Goal: Task Accomplishment & Management: Manage account settings

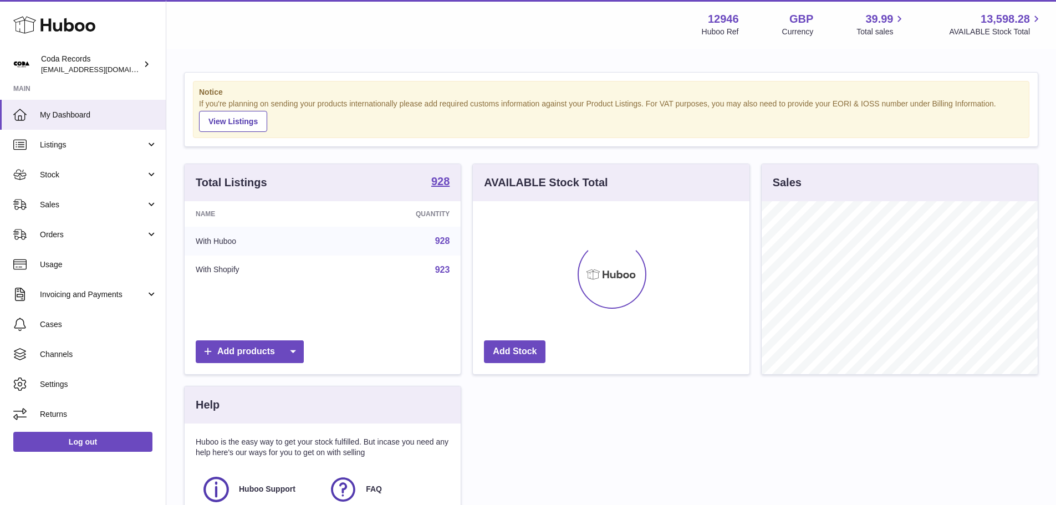
scroll to position [173, 277]
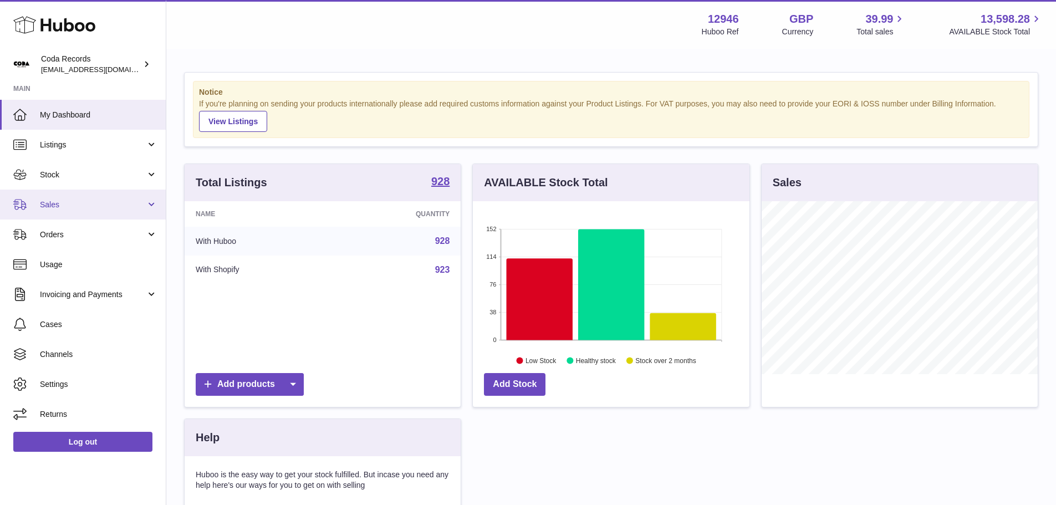
click at [91, 197] on link "Sales" at bounding box center [83, 205] width 166 height 30
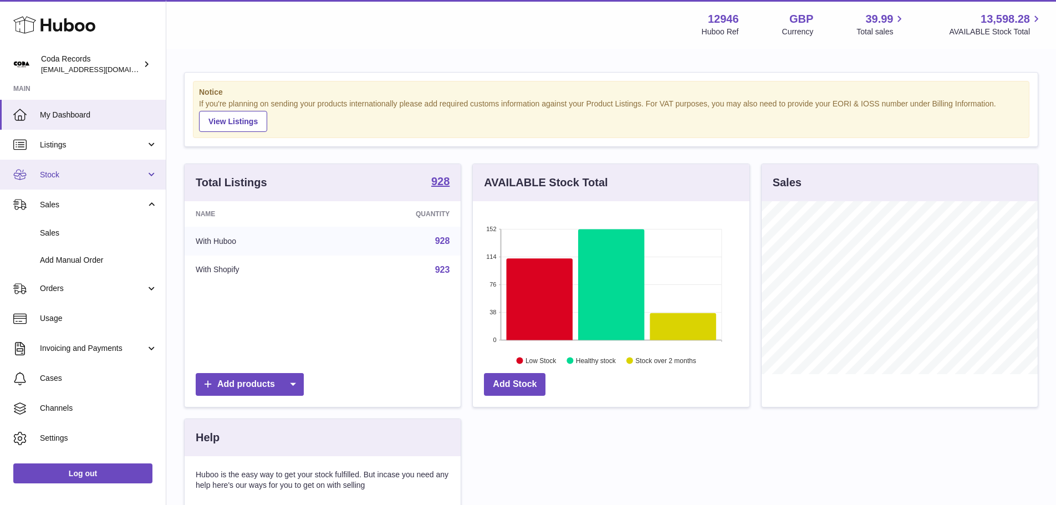
click at [104, 164] on link "Stock" at bounding box center [83, 175] width 166 height 30
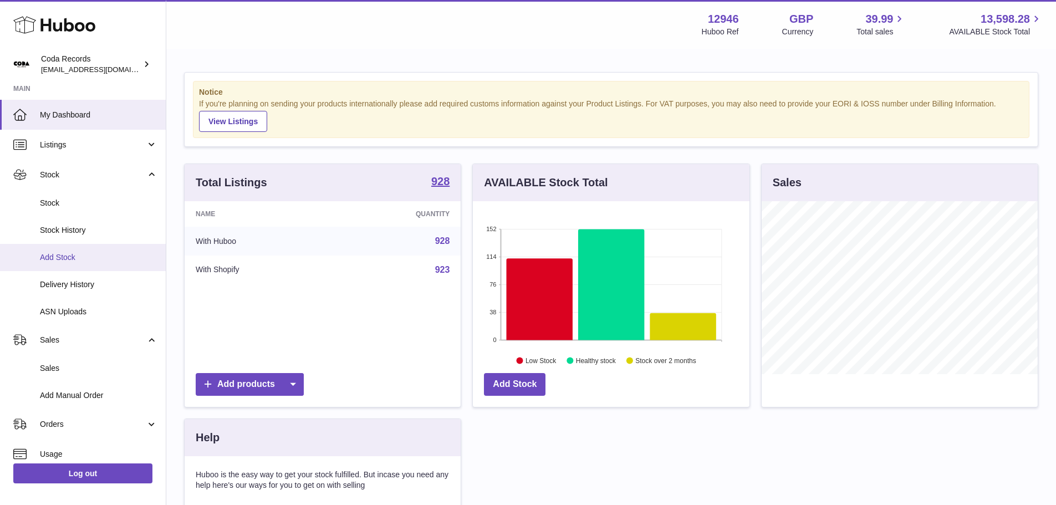
click at [78, 260] on span "Add Stock" at bounding box center [99, 257] width 118 height 11
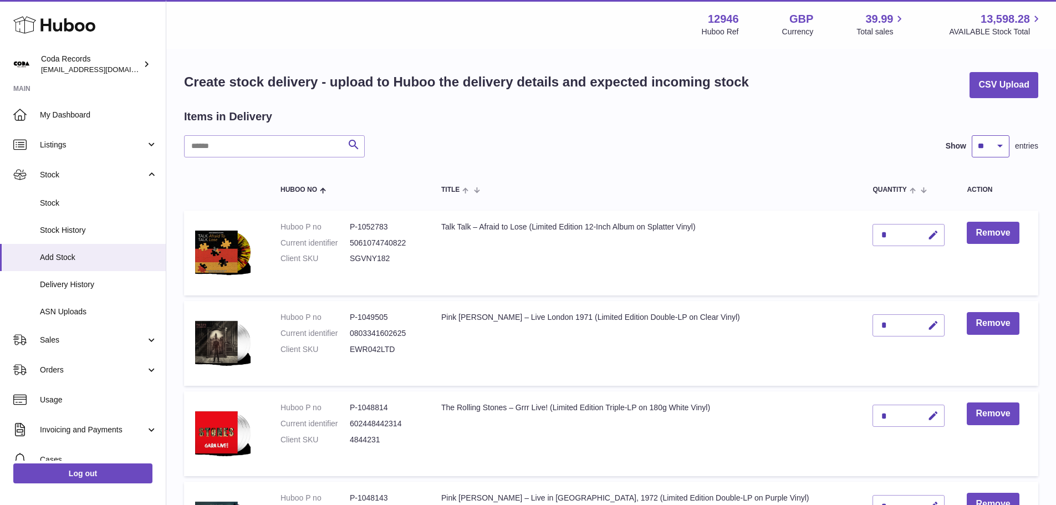
click at [992, 151] on select "** ** ** ***" at bounding box center [991, 146] width 38 height 22
select select "***"
click at [972, 135] on select "** ** ** ***" at bounding box center [991, 146] width 38 height 22
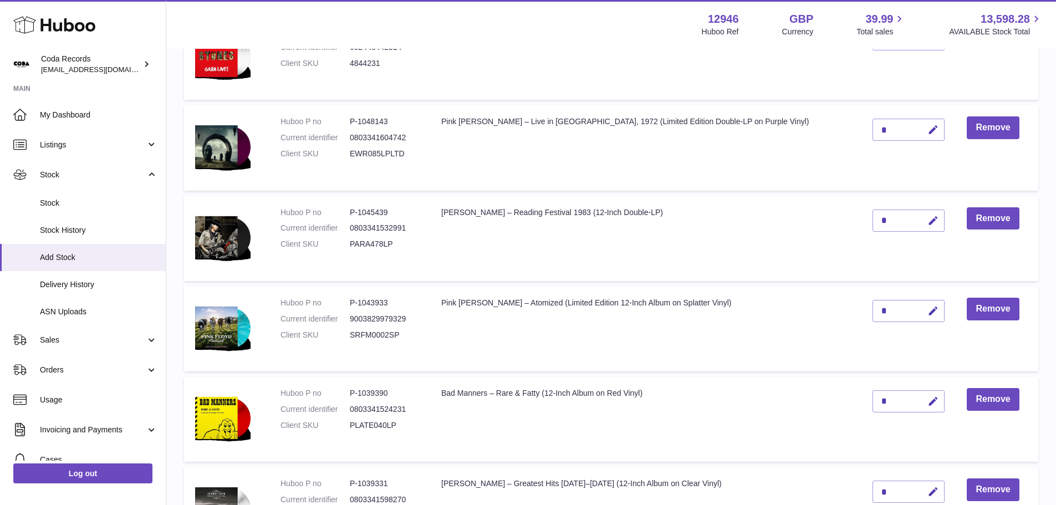
scroll to position [377, 0]
click at [719, 174] on td "Pink Floyd – Live in Brighton, 1972 (Limited Edition Double-LP on Purple Vinyl)" at bounding box center [645, 147] width 431 height 85
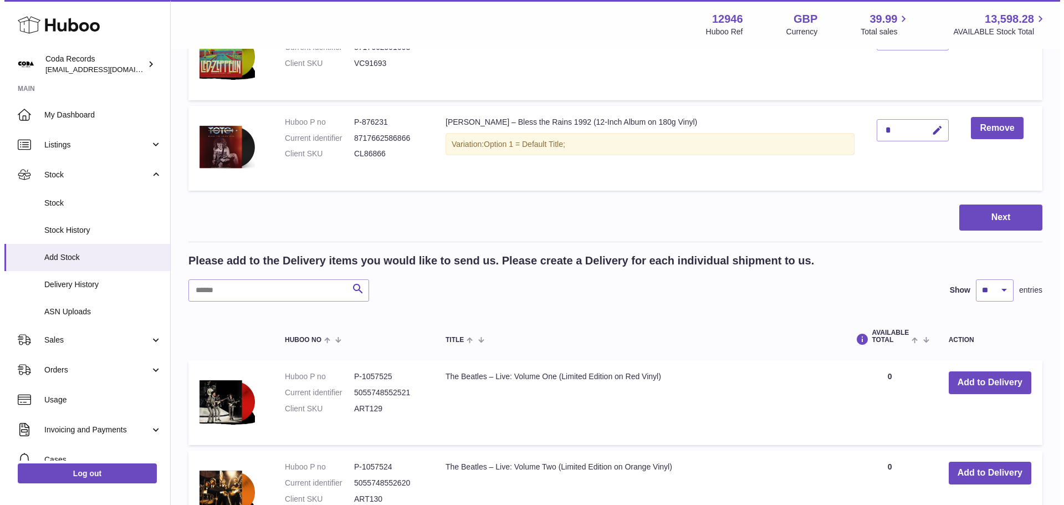
scroll to position [2192, 0]
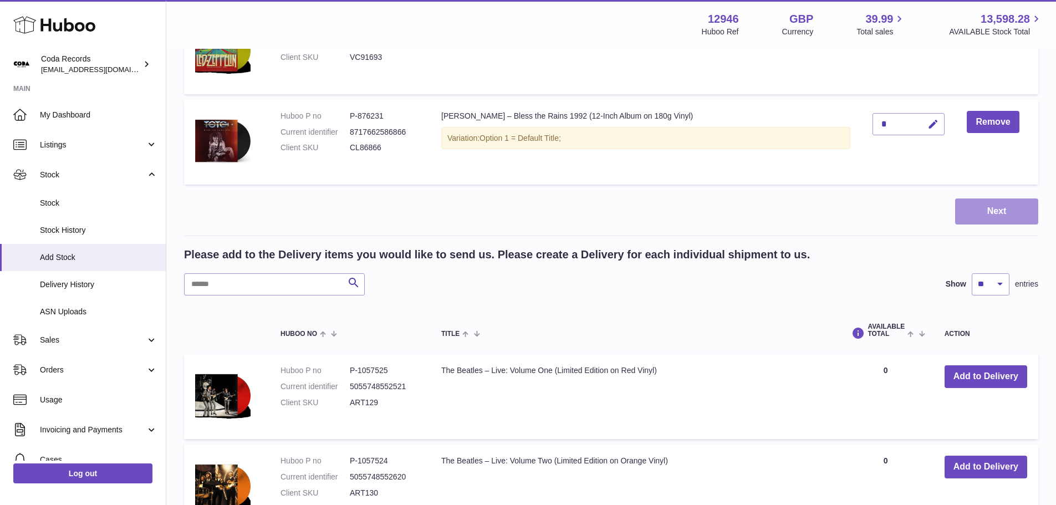
click at [981, 221] on button "Next" at bounding box center [996, 211] width 83 height 26
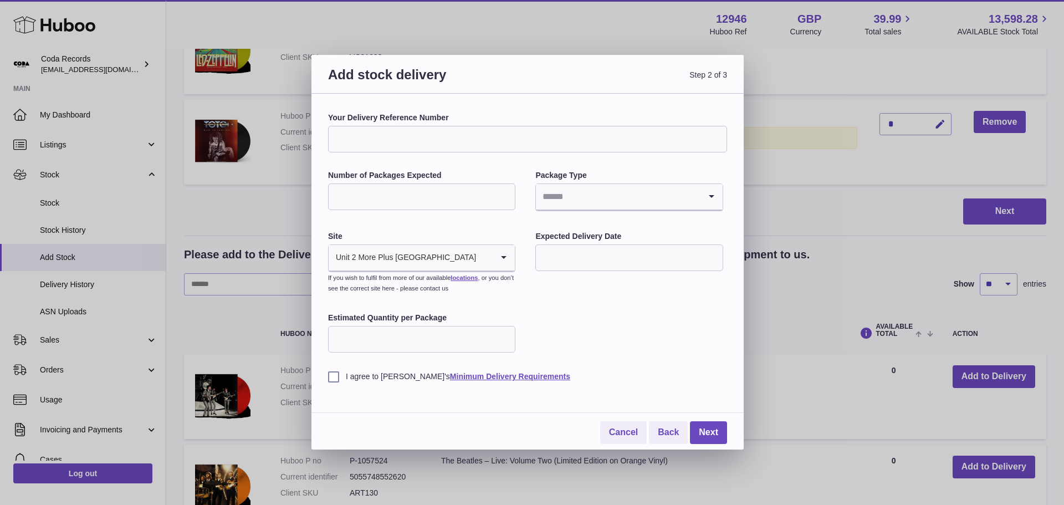
click at [414, 195] on input "Number of Packages Expected" at bounding box center [421, 197] width 187 height 27
type input "*"
click at [579, 195] on input "Search for option" at bounding box center [618, 197] width 164 height 26
click at [565, 260] on li "Boxes" at bounding box center [629, 271] width 185 height 22
click at [573, 253] on input "text" at bounding box center [629, 257] width 187 height 27
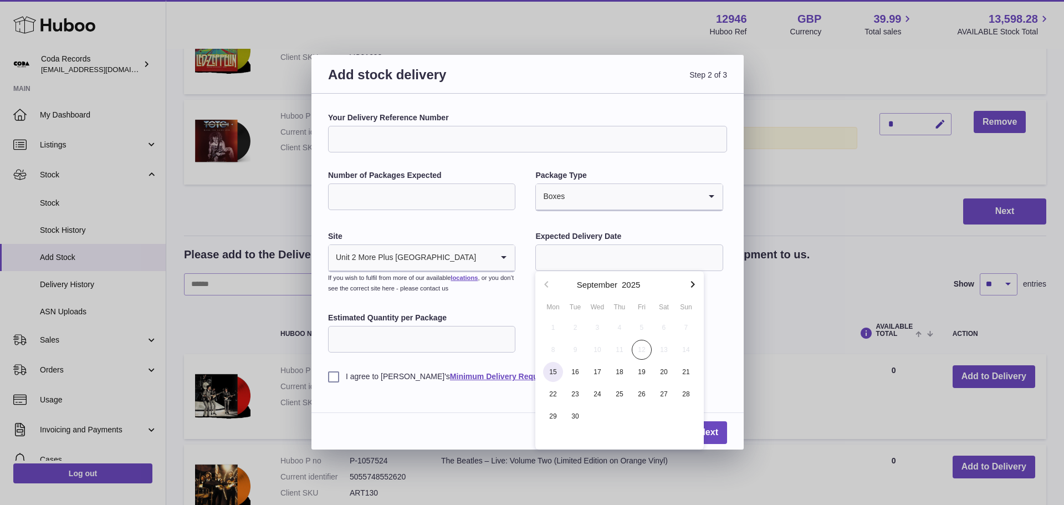
click at [553, 368] on span "15" at bounding box center [553, 372] width 20 height 20
type input "**********"
click at [426, 339] on input "Estimated Quantity per Package" at bounding box center [421, 339] width 187 height 27
type input "**"
click at [333, 377] on label "I agree to Huboo's Minimum Delivery Requirements" at bounding box center [527, 376] width 399 height 11
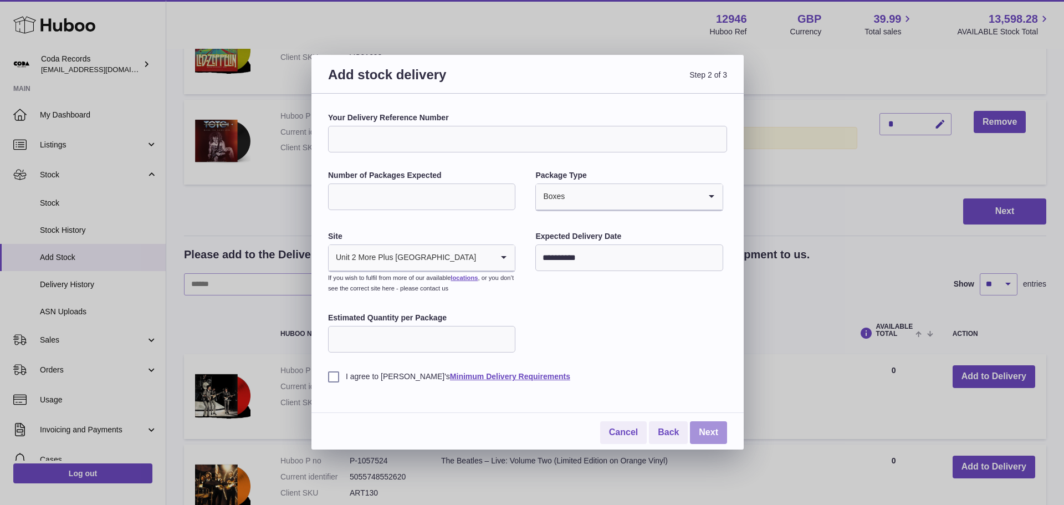
click at [700, 422] on link "Next" at bounding box center [708, 432] width 37 height 23
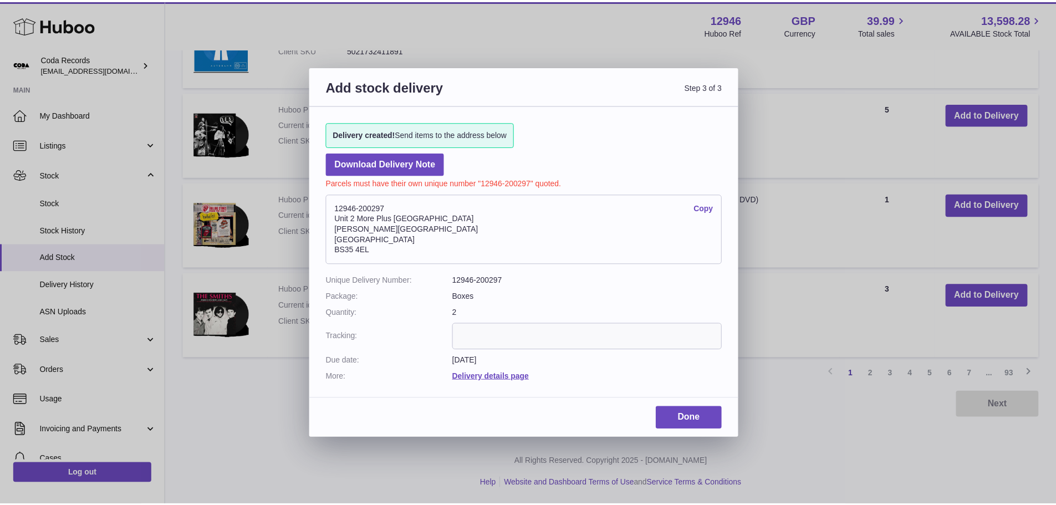
scroll to position [898, 0]
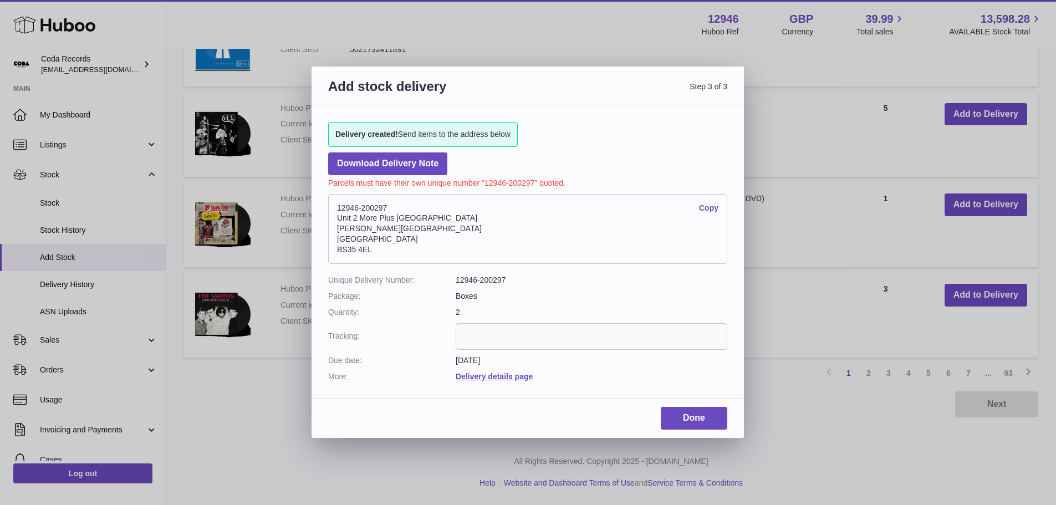
drag, startPoint x: 395, startPoint y: 202, endPoint x: 336, endPoint y: 211, distance: 59.4
click at [336, 211] on address "12946-200297 Copy Unit 2 More Plus Central Park Hudson Ave Severn Beach BS35 4EL" at bounding box center [527, 229] width 399 height 70
copy address "12946-200297"
click at [502, 54] on div "Add stock delivery Step 3 of 3 Delivery created! Send items to the address belo…" at bounding box center [528, 252] width 1056 height 505
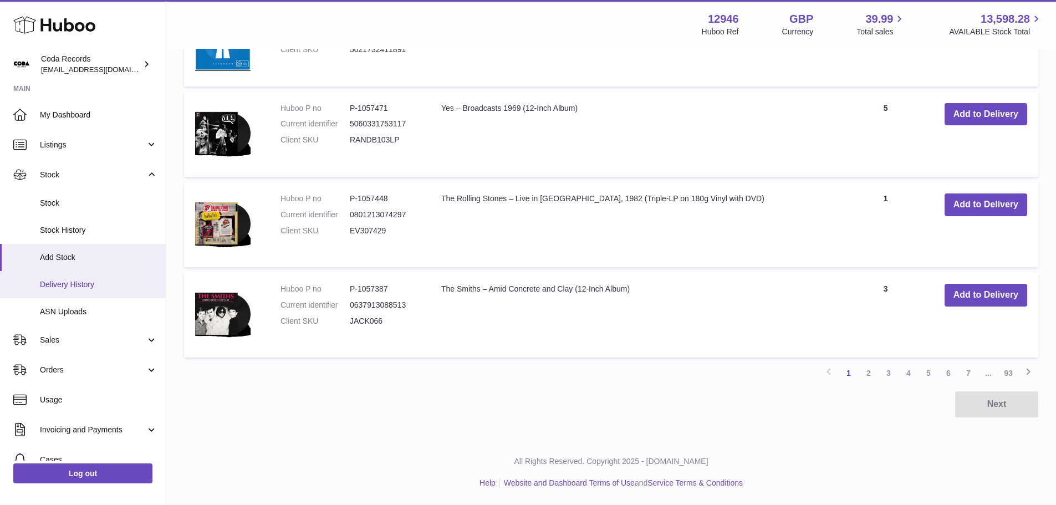
click at [90, 277] on link "Delivery History" at bounding box center [83, 284] width 166 height 27
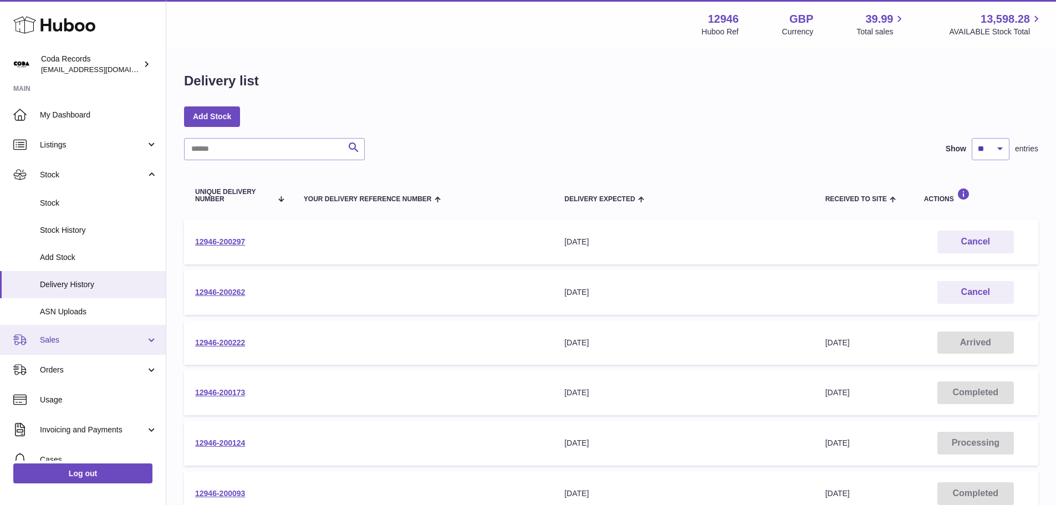
click at [111, 335] on span "Sales" at bounding box center [93, 340] width 106 height 11
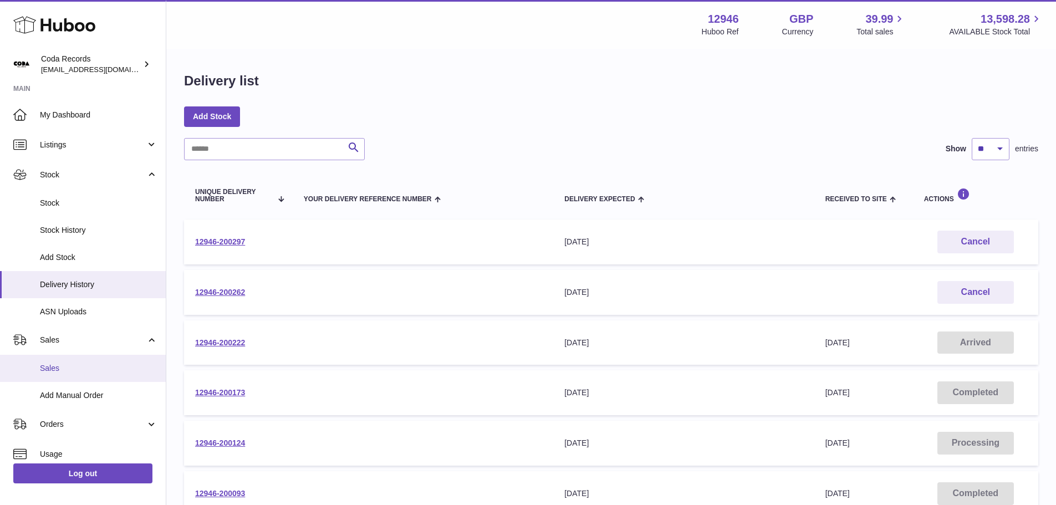
click at [98, 366] on span "Sales" at bounding box center [99, 368] width 118 height 11
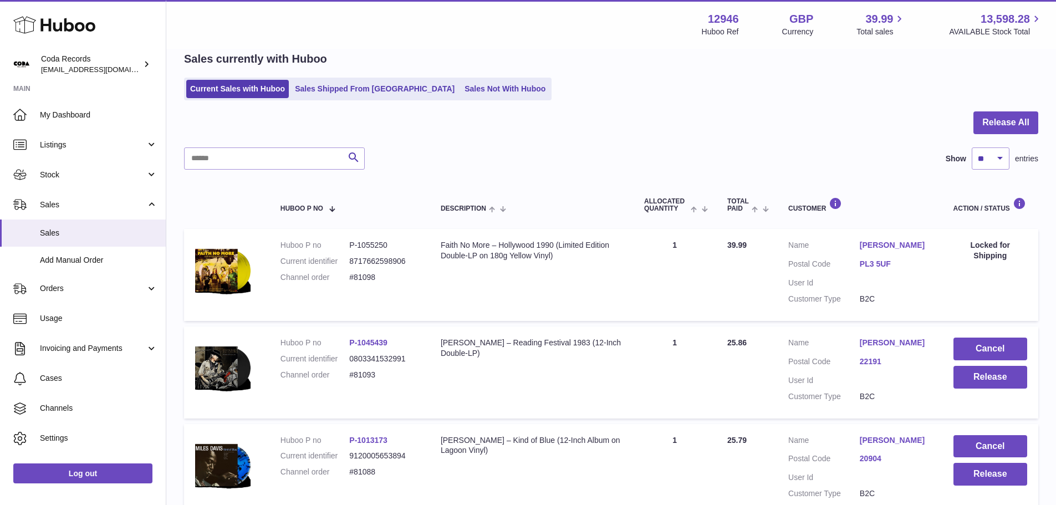
scroll to position [49, 0]
click at [996, 153] on select "** ** ** ***" at bounding box center [991, 159] width 38 height 22
select select "***"
click at [972, 148] on select "** ** ** ***" at bounding box center [991, 159] width 38 height 22
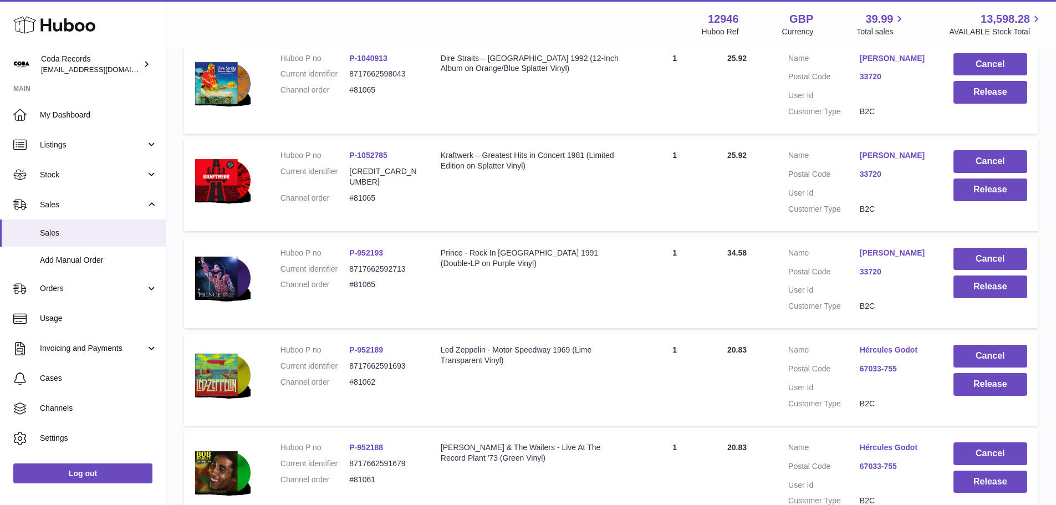
scroll to position [1312, 0]
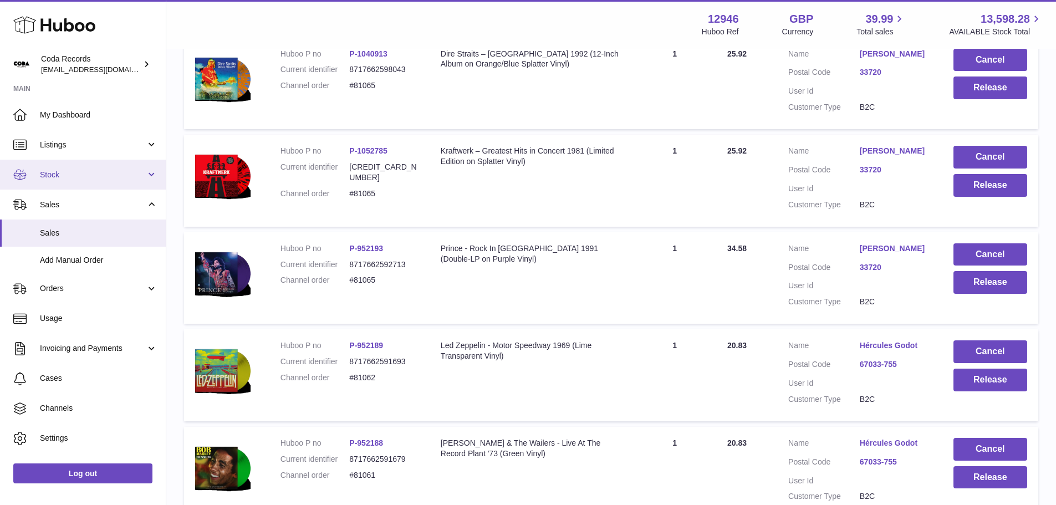
click at [104, 170] on span "Stock" at bounding box center [93, 175] width 106 height 11
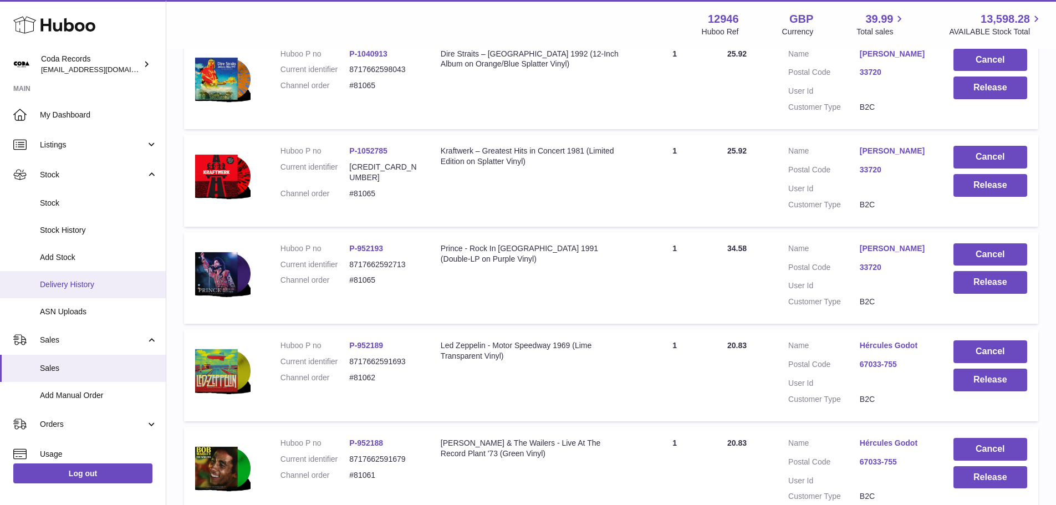
click at [91, 278] on link "Delivery History" at bounding box center [83, 284] width 166 height 27
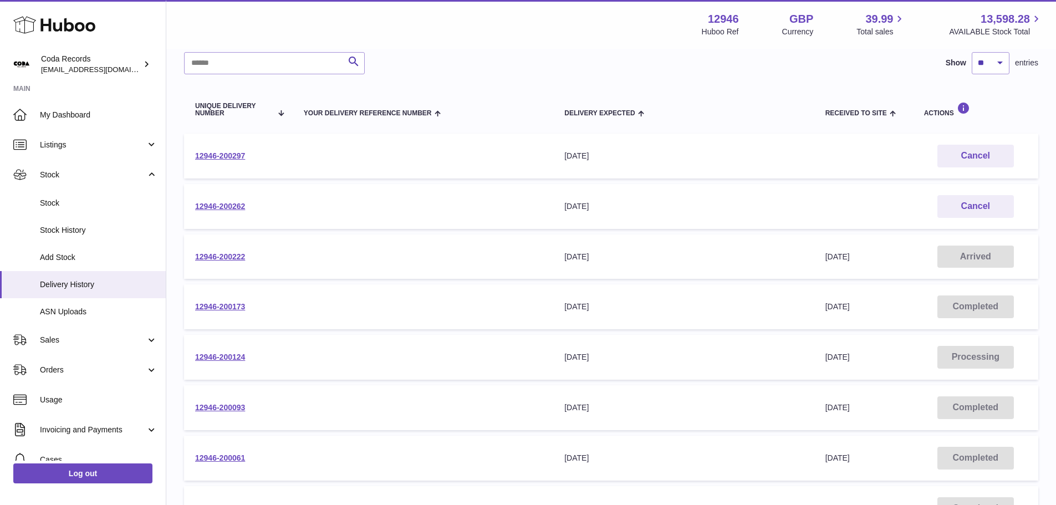
scroll to position [104, 0]
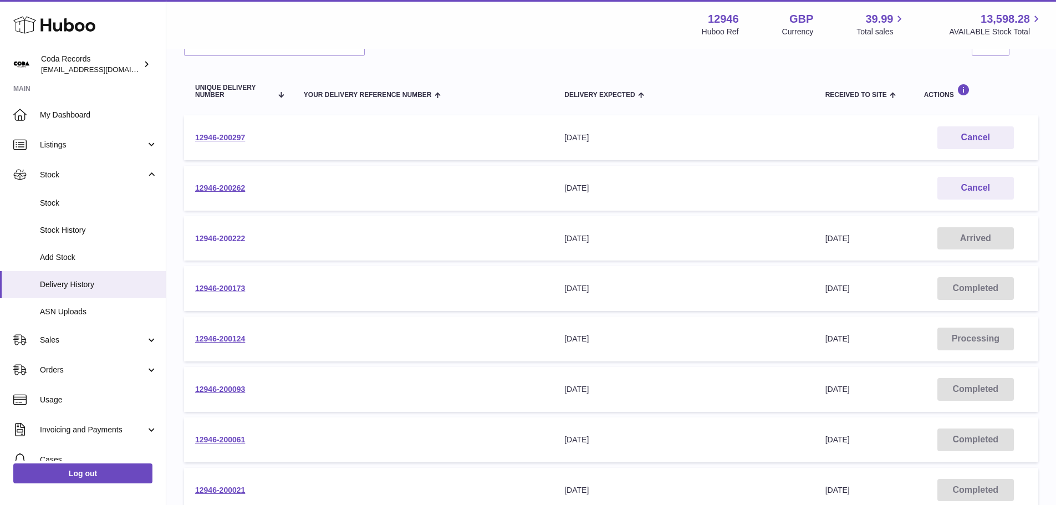
click at [230, 238] on link "12946-200222" at bounding box center [220, 238] width 50 height 9
click at [223, 184] on link "12946-200262" at bounding box center [220, 188] width 50 height 9
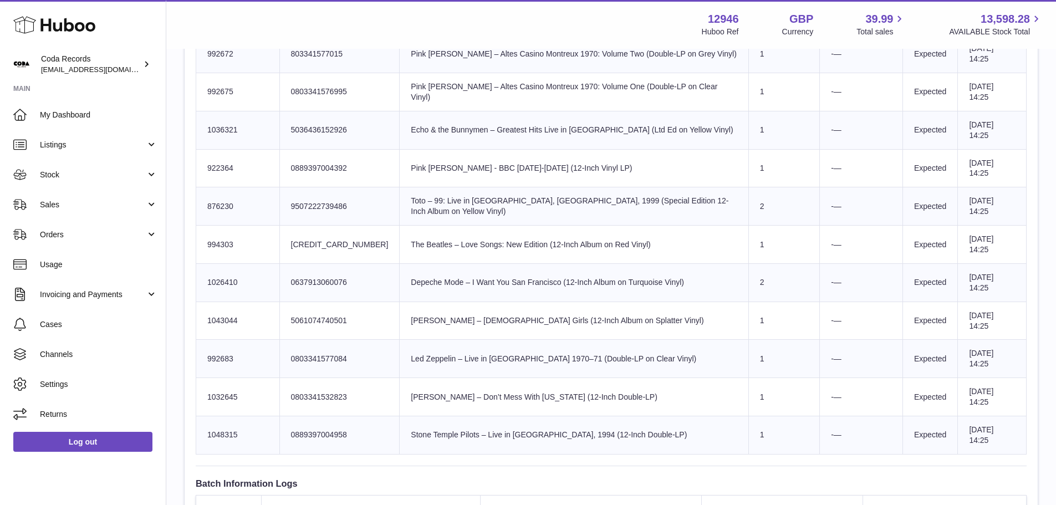
scroll to position [928, 0]
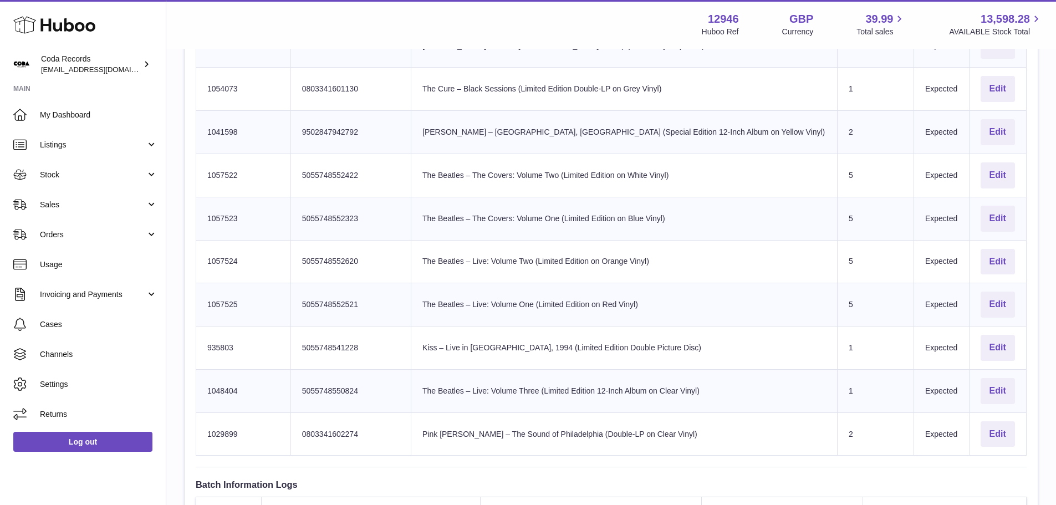
scroll to position [1387, 0]
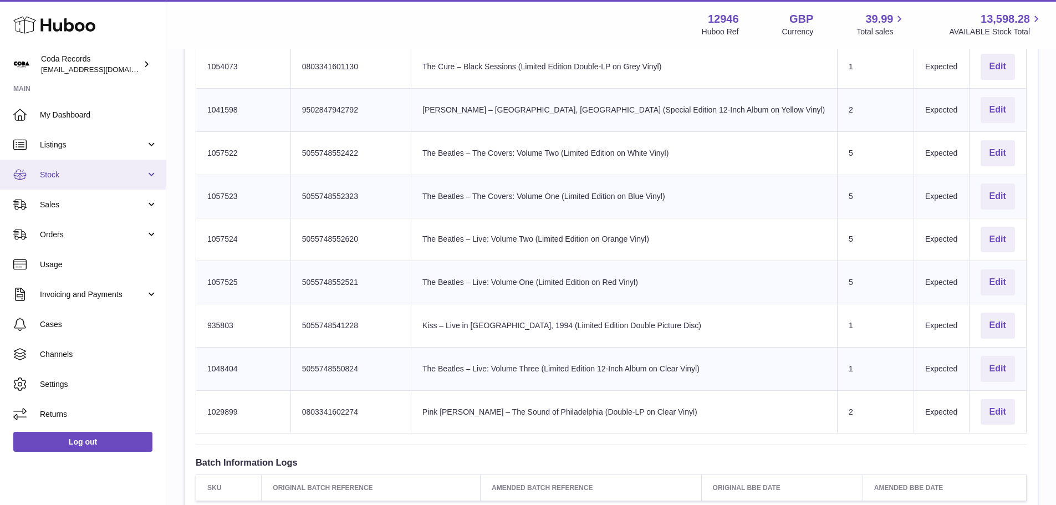
click at [62, 166] on link "Stock" at bounding box center [83, 175] width 166 height 30
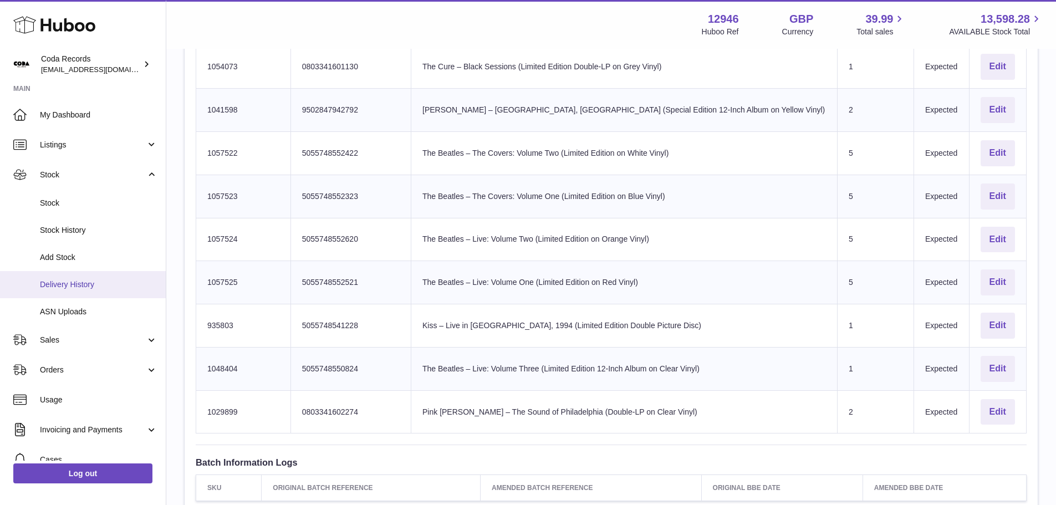
click at [91, 277] on link "Delivery History" at bounding box center [83, 284] width 166 height 27
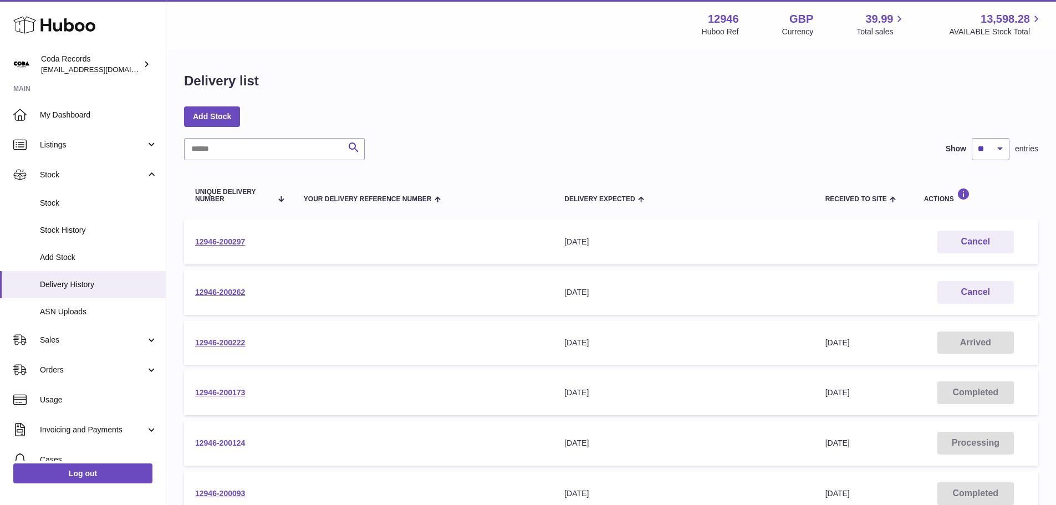
click at [234, 439] on link "12946-200124" at bounding box center [220, 443] width 50 height 9
click at [93, 342] on span "Sales" at bounding box center [93, 340] width 106 height 11
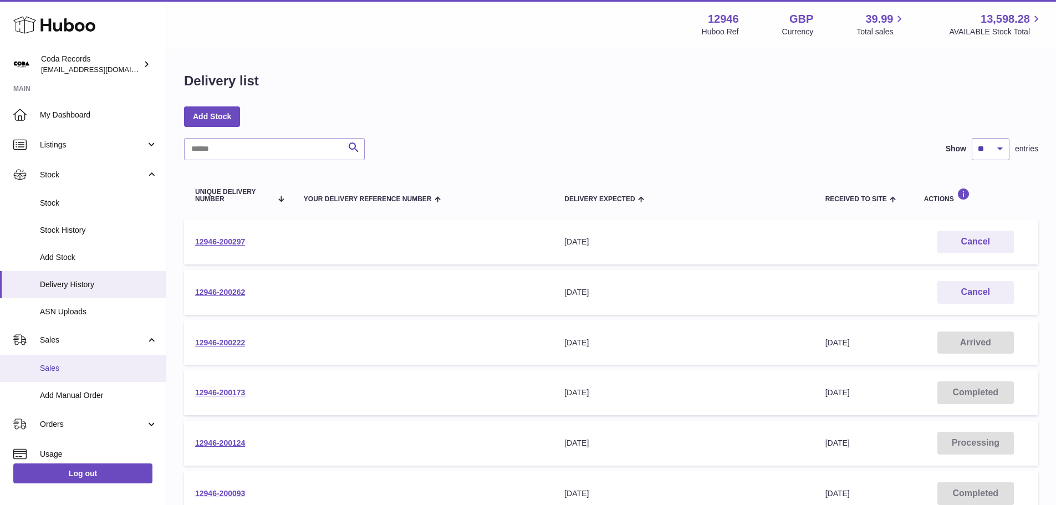
click at [89, 370] on span "Sales" at bounding box center [99, 368] width 118 height 11
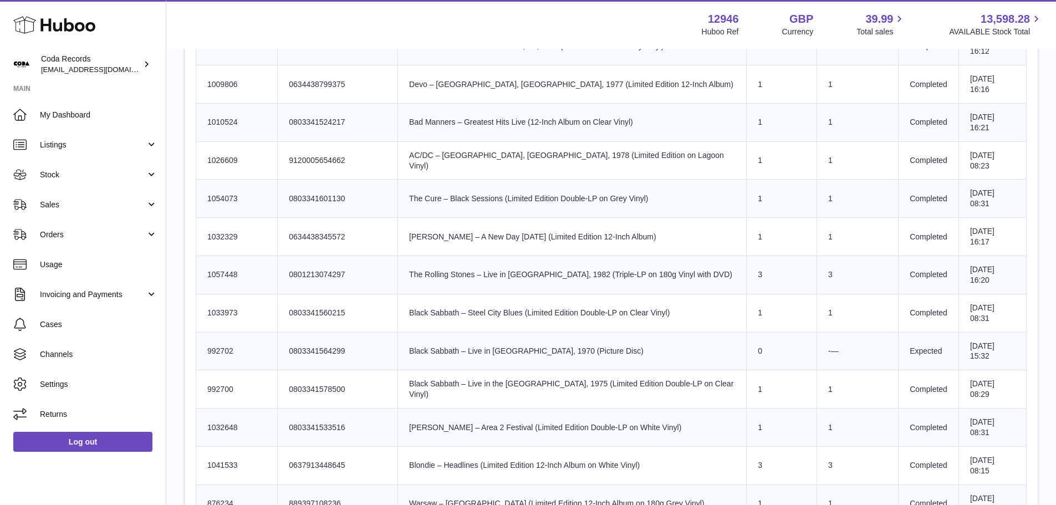
scroll to position [1089, 0]
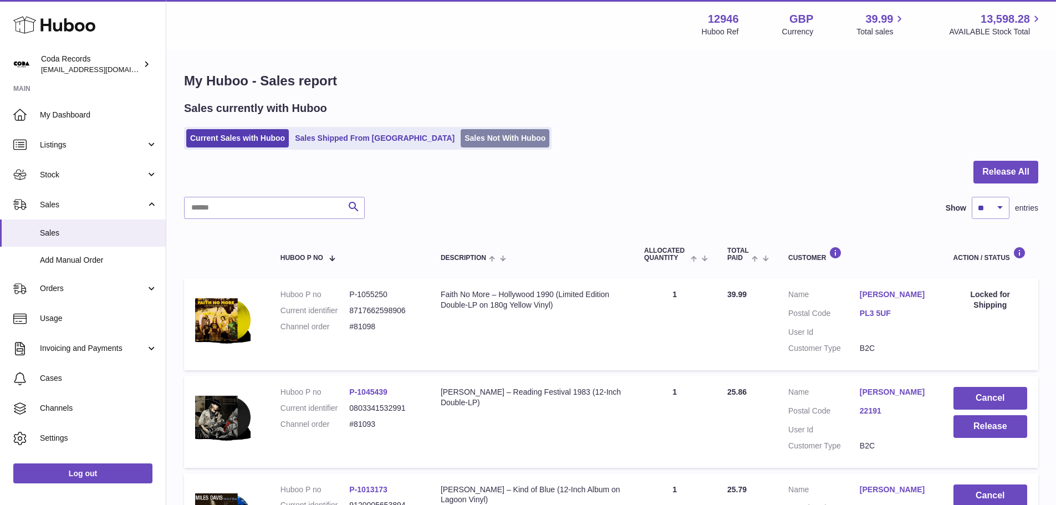
click at [461, 142] on link "Sales Not With Huboo" at bounding box center [505, 138] width 89 height 18
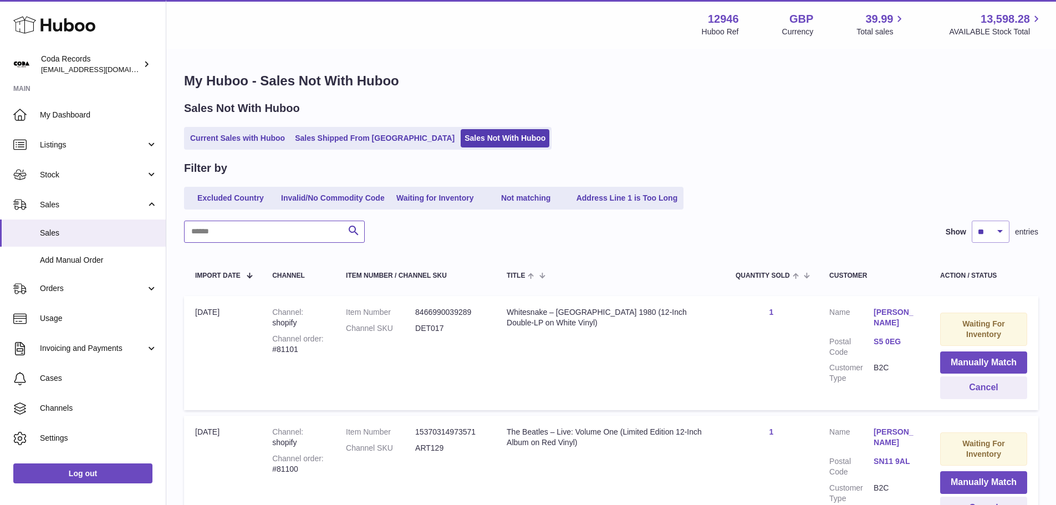
click at [298, 228] on input "text" at bounding box center [274, 232] width 181 height 22
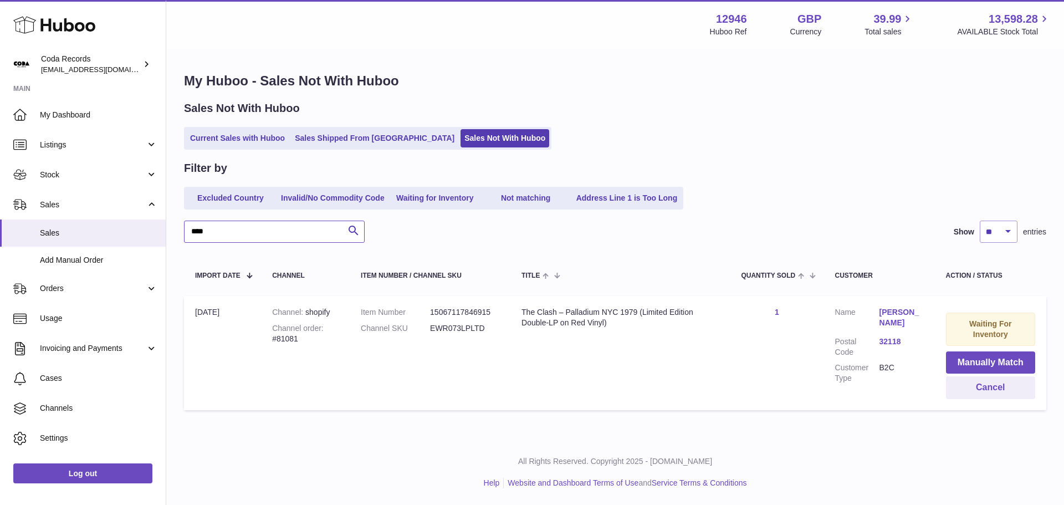
click at [253, 238] on input "****" at bounding box center [274, 232] width 181 height 22
type input "*****"
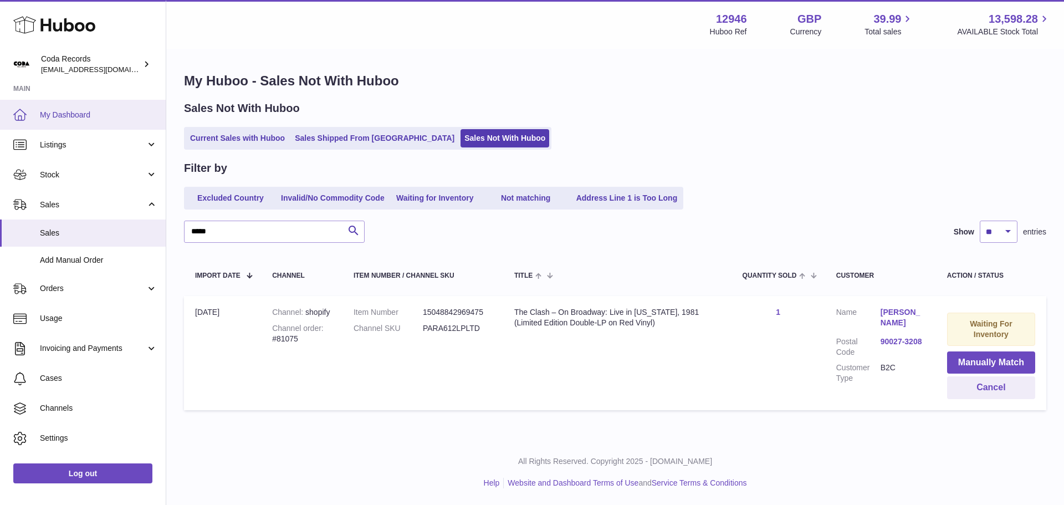
click at [108, 123] on link "My Dashboard" at bounding box center [83, 115] width 166 height 30
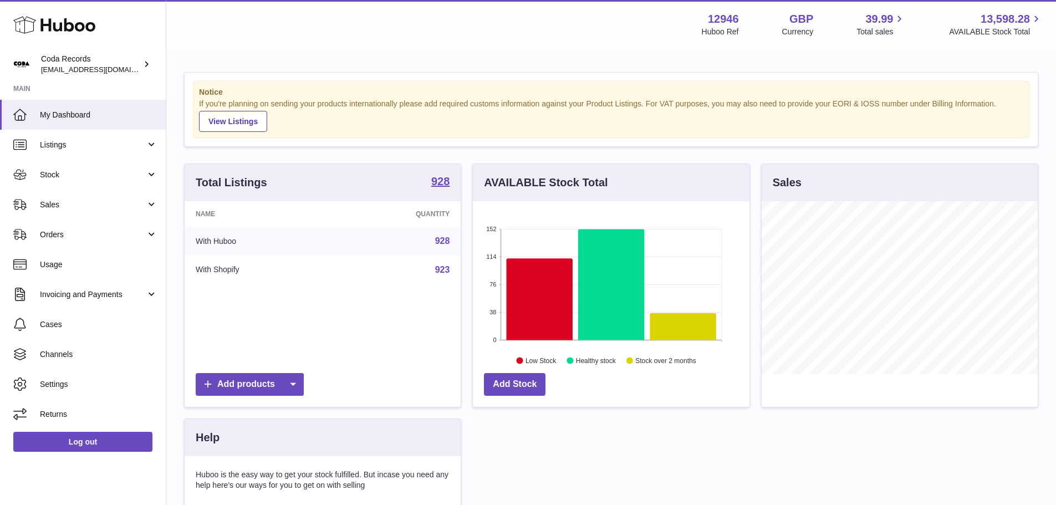
scroll to position [173, 277]
